Goal: Information Seeking & Learning: Learn about a topic

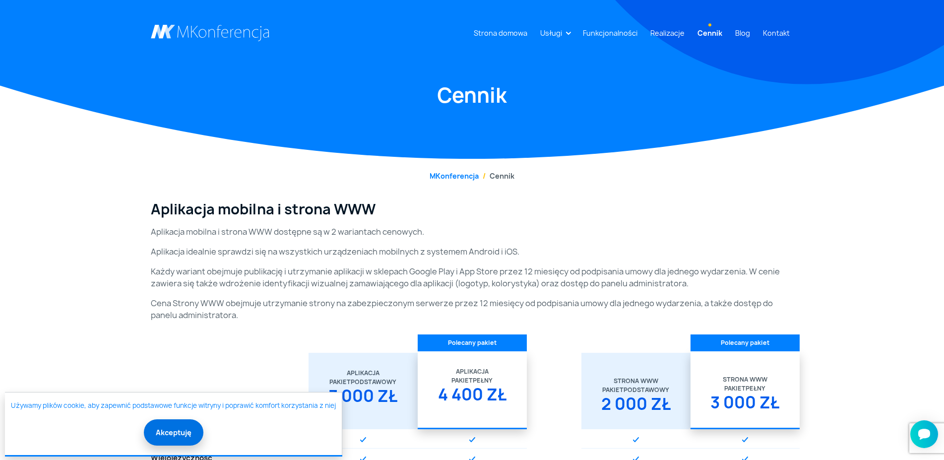
click at [177, 434] on button "Akceptuję" at bounding box center [174, 432] width 60 height 26
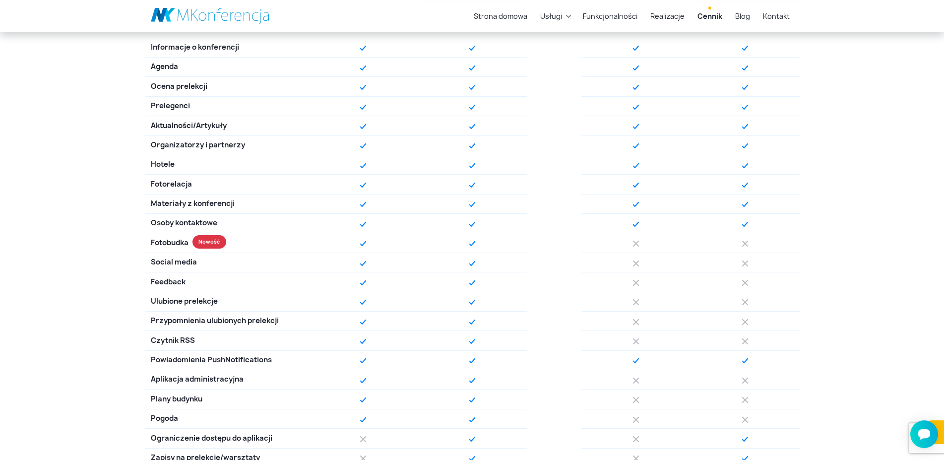
scroll to position [405, 0]
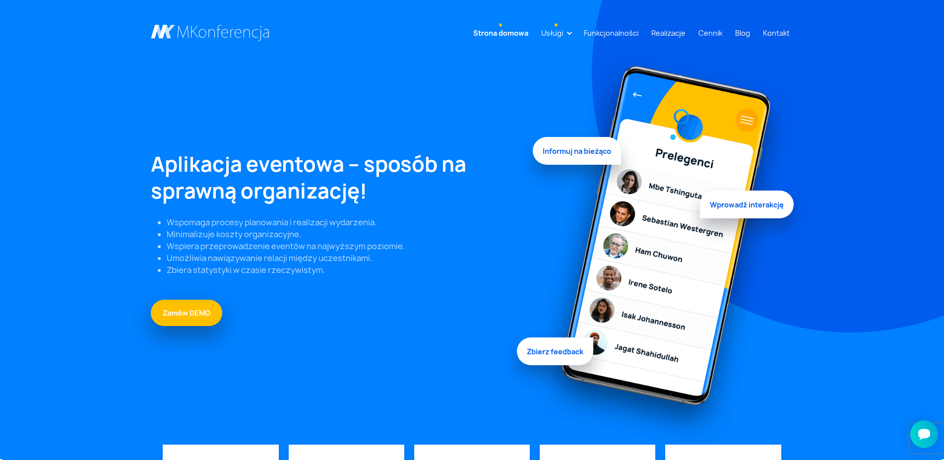
click at [567, 29] on link "Usługi" at bounding box center [552, 33] width 30 height 18
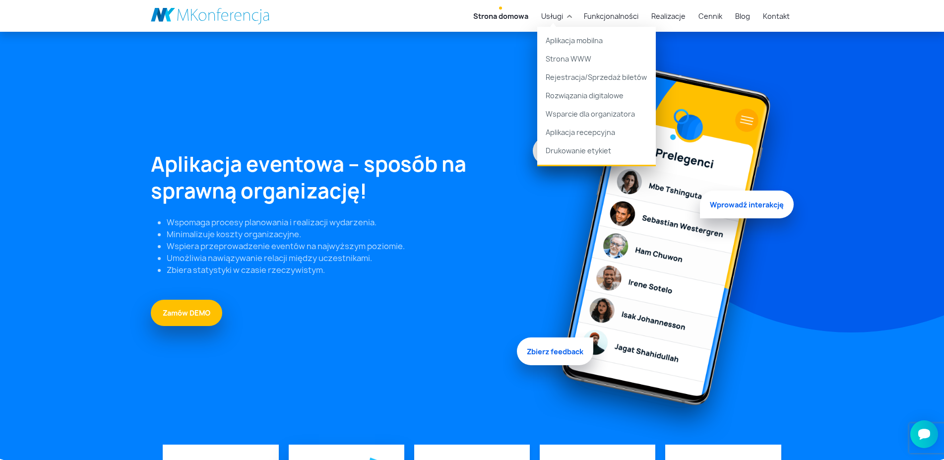
scroll to position [253, 0]
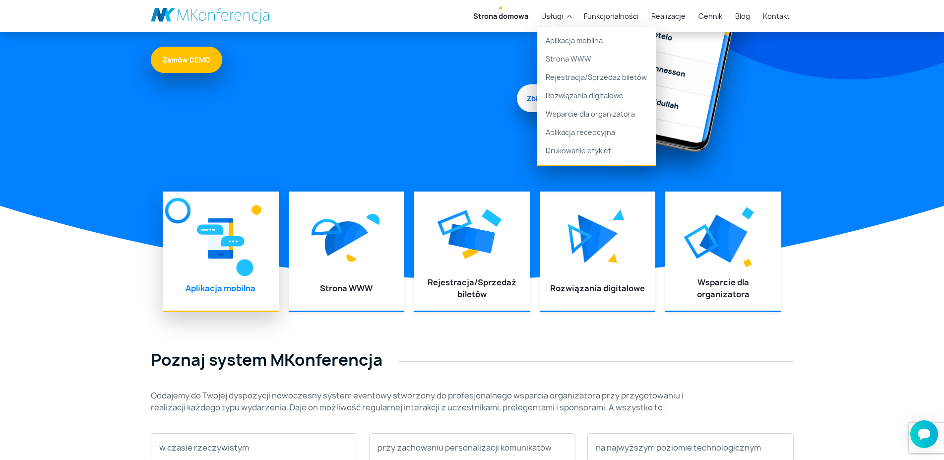
click at [223, 269] on div at bounding box center [221, 238] width 96 height 74
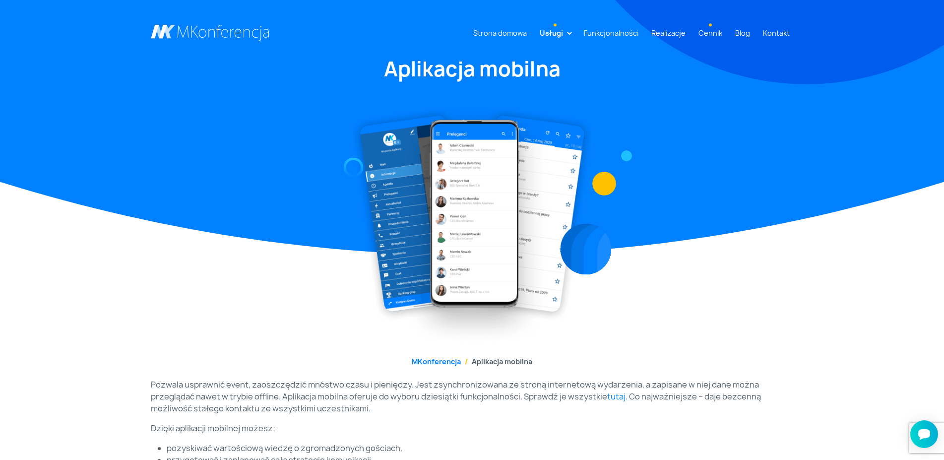
click at [718, 34] on link "Cennik" at bounding box center [710, 33] width 32 height 18
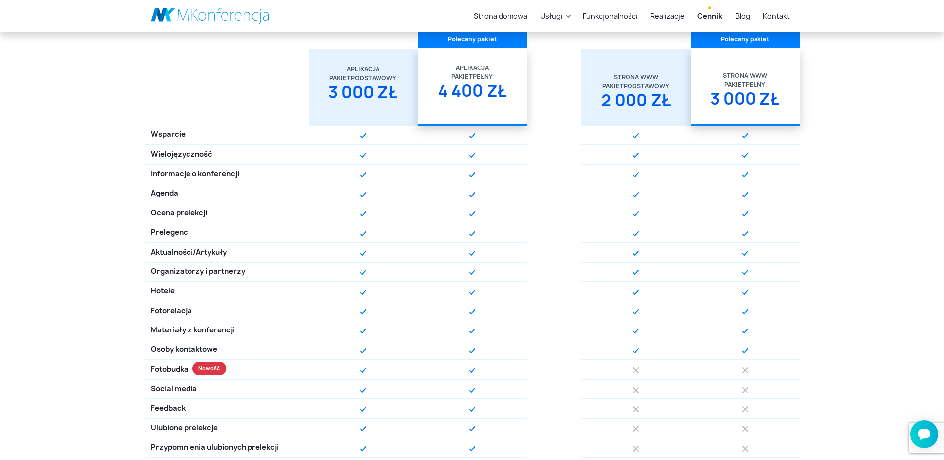
scroll to position [253, 0]
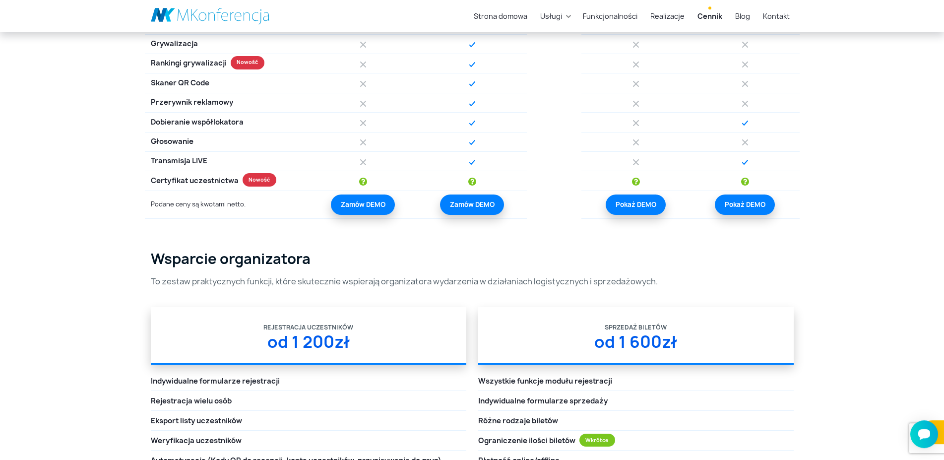
scroll to position [1012, 0]
